Goal: Check status: Check status

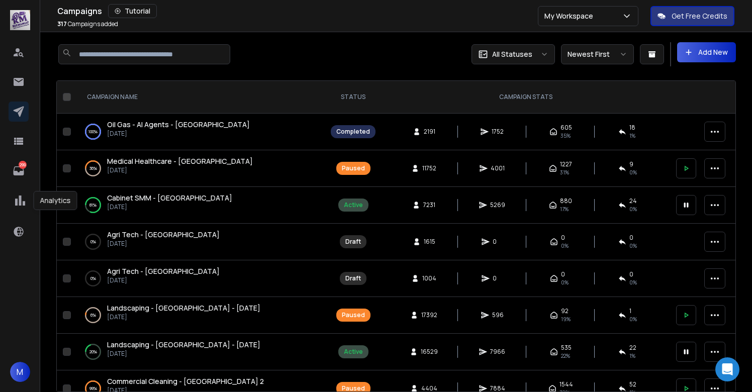
click at [14, 205] on icon at bounding box center [20, 200] width 15 height 15
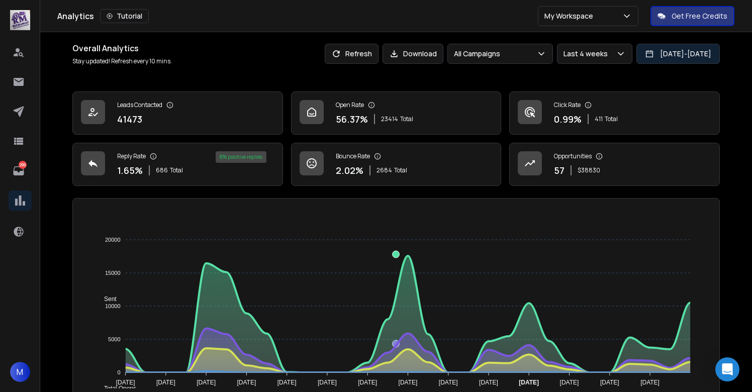
click at [651, 60] on button "[DATE] - [DATE]" at bounding box center [678, 54] width 83 height 20
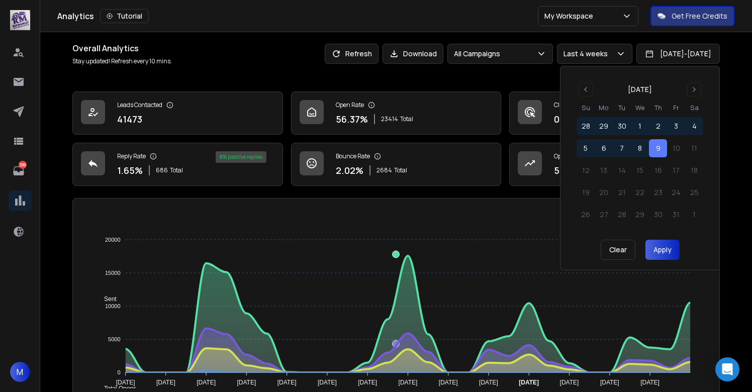
click at [658, 153] on button "9" at bounding box center [658, 148] width 18 height 18
click at [666, 246] on button "Apply" at bounding box center [663, 250] width 34 height 20
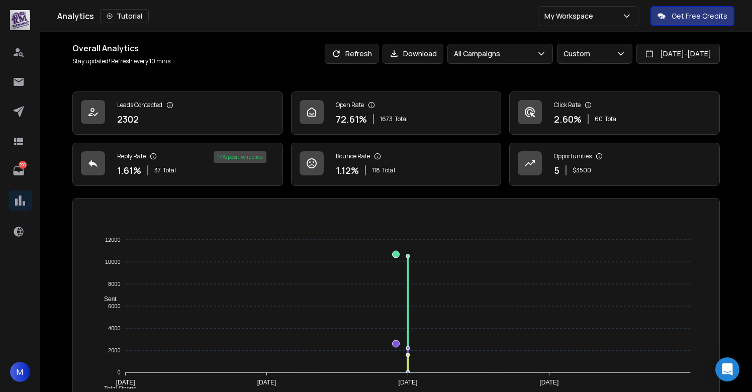
click at [16, 112] on icon at bounding box center [18, 112] width 11 height 11
